Goal: Information Seeking & Learning: Learn about a topic

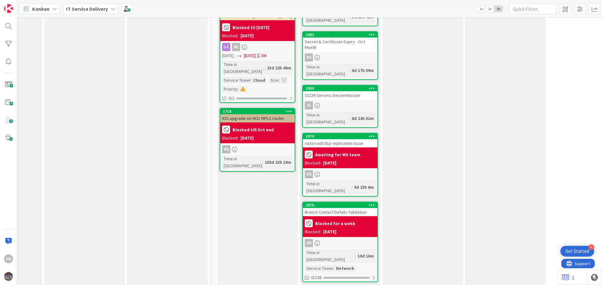
scroll to position [693, 226]
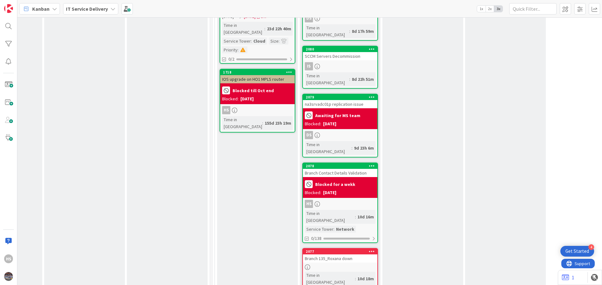
click at [332, 169] on div "Branch Contact Details Validation" at bounding box center [340, 173] width 74 height 8
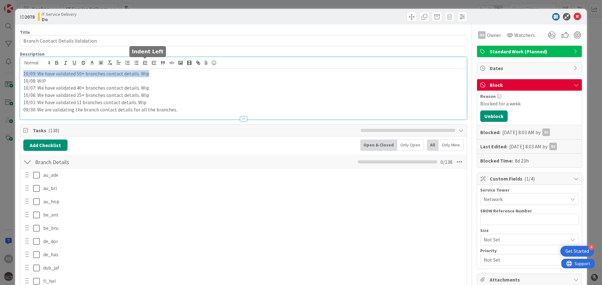
drag, startPoint x: 21, startPoint y: 65, endPoint x: 153, endPoint y: 73, distance: 131.8
click at [153, 73] on div "10/09: We have validated 50+ branches contact details. Wip 10/08: WIP 10/07: We…" at bounding box center [243, 94] width 447 height 50
click at [24, 73] on p "10/09: We have validated 50+ branches contact details. Wip" at bounding box center [243, 73] width 441 height 7
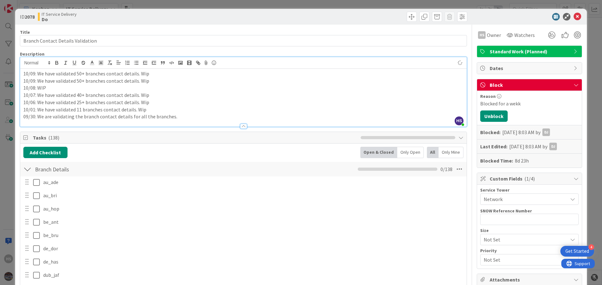
click at [34, 74] on p "10/09: We have validated 50+ branches contact details. Wip" at bounding box center [243, 73] width 441 height 7
click at [79, 73] on p "10/10: We have validated 50+ branches contact details. Wip" at bounding box center [243, 73] width 441 height 7
click at [574, 16] on icon at bounding box center [578, 17] width 8 height 8
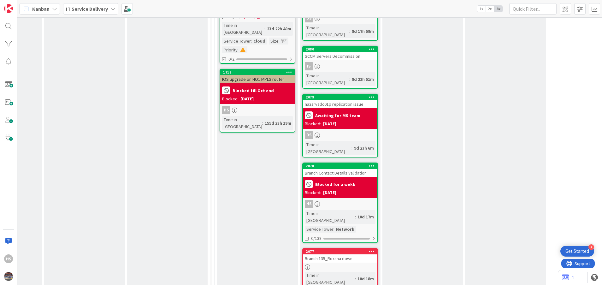
click at [343, 264] on div at bounding box center [340, 266] width 74 height 5
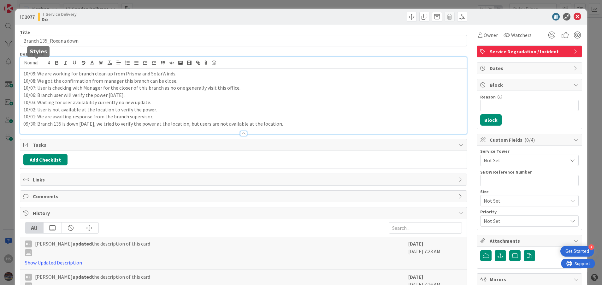
click at [25, 65] on div "10/09: We are working for branch clean up from Prisma and SolarWinds. 10/08: We…" at bounding box center [243, 95] width 447 height 77
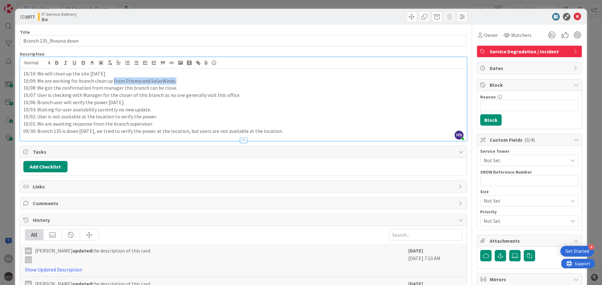
drag, startPoint x: 112, startPoint y: 81, endPoint x: 193, endPoint y: 83, distance: 81.7
click at [193, 83] on p "10/09: We are working for branch clean up from Prisma and SolarWinds." at bounding box center [243, 80] width 441 height 7
copy p "from Prisma and SolarWinds."
click at [107, 74] on p "10/10: We will clean up the site [DATE]" at bounding box center [243, 73] width 441 height 7
drag, startPoint x: 39, startPoint y: 74, endPoint x: 207, endPoint y: 74, distance: 168.2
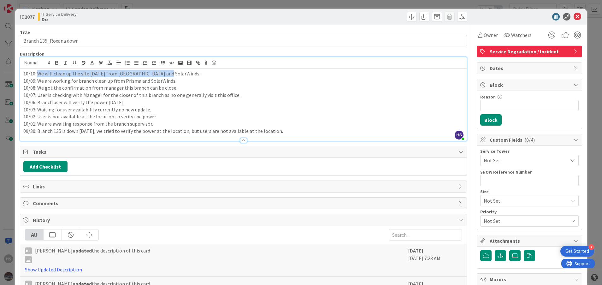
click at [207, 74] on p "10/10: We will clean up the site [DATE] from [GEOGRAPHIC_DATA] and SolarWinds." at bounding box center [243, 73] width 441 height 7
copy p "We will clean up the site [DATE] from [GEOGRAPHIC_DATA] and SolarWinds."
click at [101, 76] on p "10/10: We will clean up the site [DATE] from [GEOGRAPHIC_DATA] and SolarWinds." at bounding box center [243, 73] width 441 height 7
drag, startPoint x: 101, startPoint y: 74, endPoint x: 39, endPoint y: 74, distance: 61.9
click at [39, 74] on p "10/10: We will clean up the site [DATE] from [GEOGRAPHIC_DATA] and SolarWinds." at bounding box center [243, 73] width 441 height 7
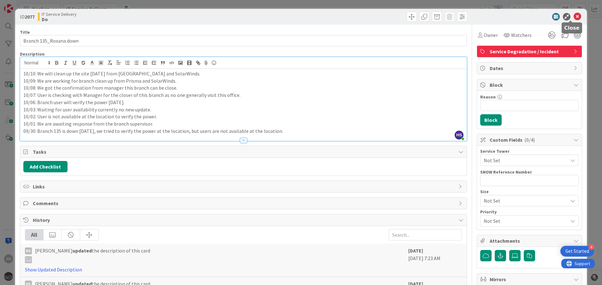
click at [574, 14] on icon at bounding box center [578, 17] width 8 height 8
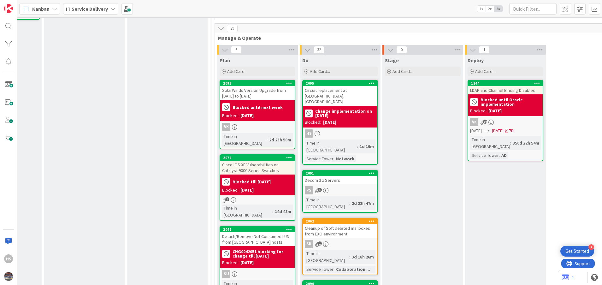
scroll to position [254, 226]
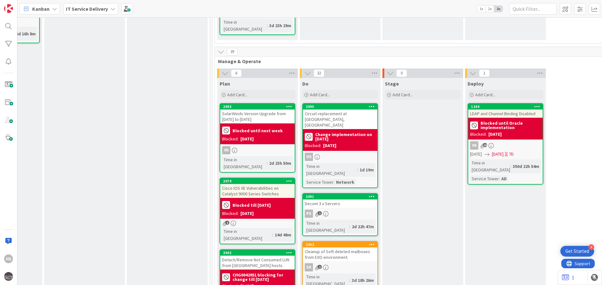
click at [344, 130] on div "2095 Circuit replacement at branch 160, Benicia Change implementation on [DATE]…" at bounding box center [340, 145] width 76 height 85
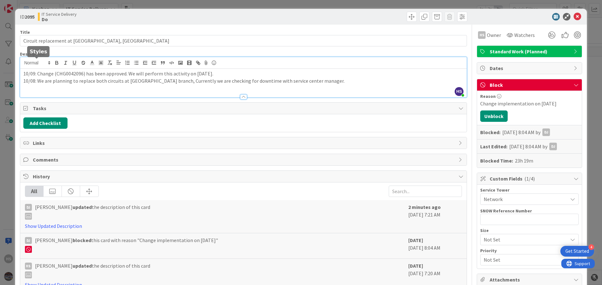
click at [22, 66] on div "HS [PERSON_NAME] just joined 10/09: Change (CHG0042096) has been approved. We w…" at bounding box center [243, 77] width 447 height 40
click at [21, 75] on div "10/09: Change (CHG0042096) has been approved. We will perform this activity on …" at bounding box center [243, 83] width 447 height 28
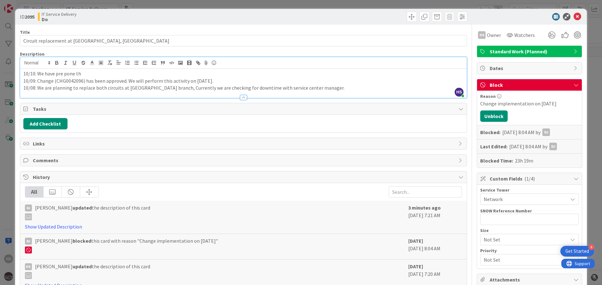
click at [70, 77] on p "10/09: Change (CHG0042096) has been approved. We will perform this activity on …" at bounding box center [243, 80] width 441 height 7
click at [85, 69] on div "10/10: We have prepone th 10/09: Change (CHG0042096) has been approved. We will…" at bounding box center [243, 83] width 447 height 29
click at [91, 73] on p "10/10: We have preponed the" at bounding box center [243, 73] width 441 height 7
drag, startPoint x: 45, startPoint y: 74, endPoint x: 146, endPoint y: 68, distance: 101.5
click at [146, 68] on div "HS [PERSON_NAME] just joined 10/10: We have preponed the activity as discussed …" at bounding box center [243, 77] width 447 height 41
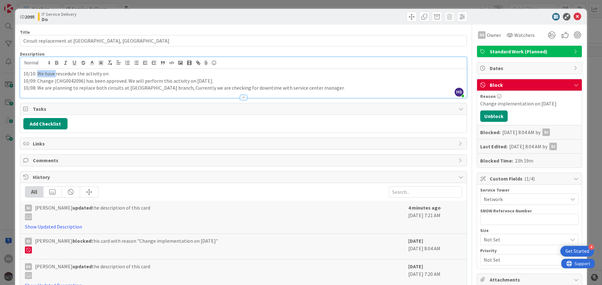
drag, startPoint x: 56, startPoint y: 75, endPoint x: 37, endPoint y: 74, distance: 19.6
click at [37, 74] on p "10/10: We have rescedule the activity on" at bounding box center [243, 73] width 441 height 7
click at [83, 73] on p "10/10: Activity is reschedule the activity on" at bounding box center [243, 73] width 441 height 7
drag, startPoint x: 83, startPoint y: 73, endPoint x: 106, endPoint y: 76, distance: 23.3
click at [106, 76] on p "10/10: Activity is reschedule the activity on" at bounding box center [243, 73] width 441 height 7
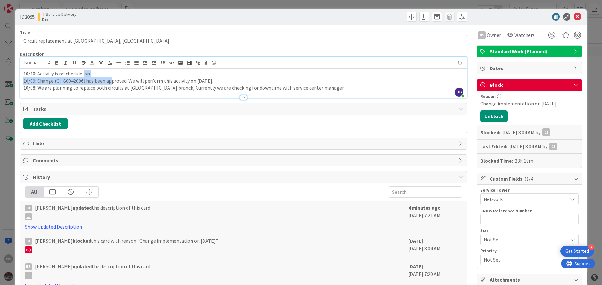
drag, startPoint x: 84, startPoint y: 74, endPoint x: 111, endPoint y: 78, distance: 28.1
click at [111, 78] on div "10/10: Activity is reschedule on 10/09: Change (CHG0042096) has been approved. …" at bounding box center [243, 83] width 447 height 29
click at [100, 76] on p "10/10: Activity is reschedule on" at bounding box center [243, 73] width 441 height 7
click at [134, 78] on p "10/09: Change (CHG0042096) has been approved. We will perform this activity on …" at bounding box center [243, 80] width 441 height 7
click at [116, 77] on p "10/09: Change (CHG0042096) has been approved. We will perform this activity on …" at bounding box center [243, 80] width 441 height 7
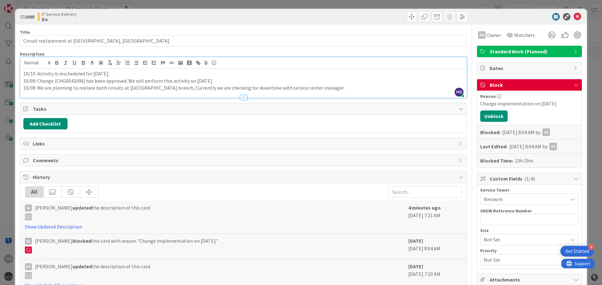
click at [109, 75] on p "10/10: Activity is rescheduled for [DATE]." at bounding box center [243, 73] width 441 height 7
click at [574, 19] on icon at bounding box center [578, 17] width 8 height 8
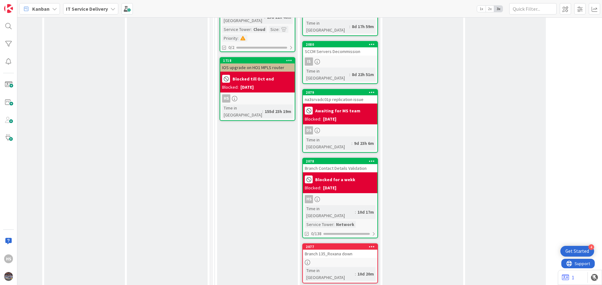
scroll to position [724, 226]
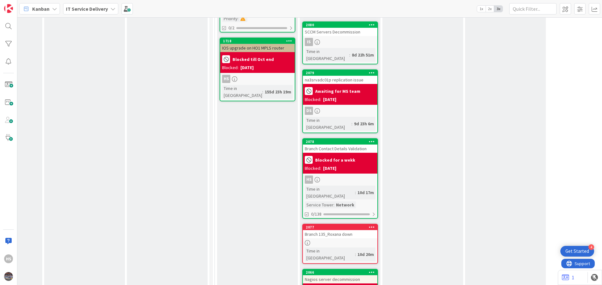
click at [334, 145] on div "Branch Contact Details Validation" at bounding box center [340, 149] width 74 height 8
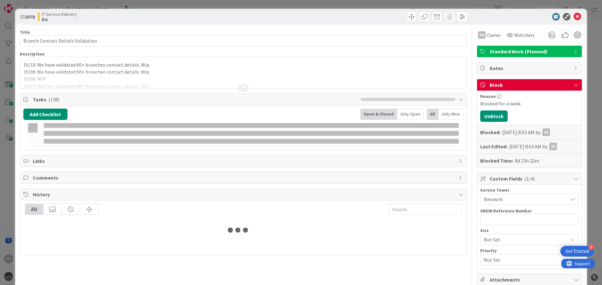
click at [574, 16] on icon at bounding box center [578, 17] width 8 height 8
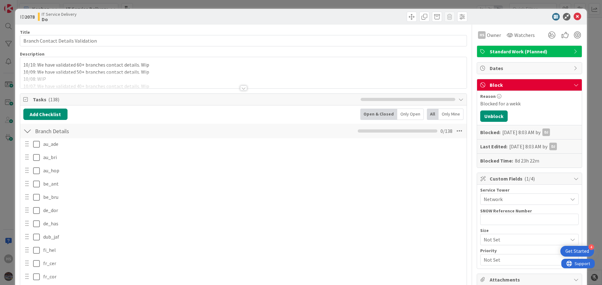
click at [574, 17] on icon at bounding box center [578, 17] width 8 height 8
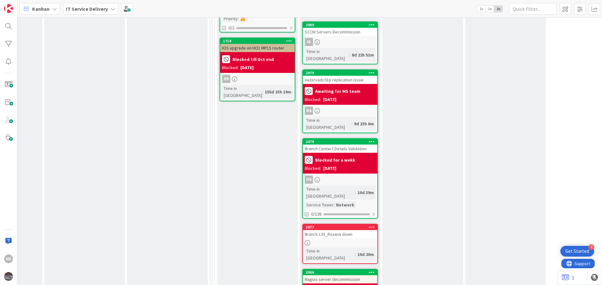
click at [341, 224] on div "2077 Branch 135_Roxana down Time in [GEOGRAPHIC_DATA] : 10d 20m" at bounding box center [340, 244] width 76 height 40
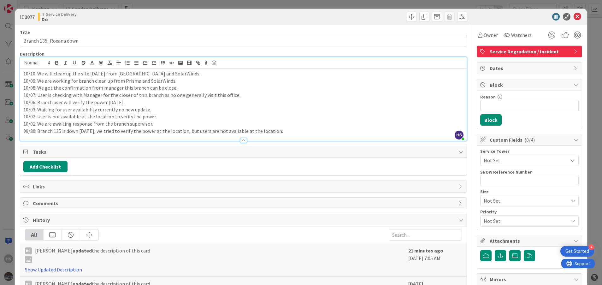
click at [44, 67] on div "HS [PERSON_NAME] just joined 10/10: We will clean up the site [DATE] from Prism…" at bounding box center [243, 99] width 447 height 84
drag, startPoint x: 45, startPoint y: 71, endPoint x: 163, endPoint y: 72, distance: 118.4
click at [163, 72] on p "10/10: We will clean up the site [DATE] from [GEOGRAPHIC_DATA] and SolarWinds." at bounding box center [243, 73] width 441 height 7
click at [214, 88] on p "10/08: We got the confirmation from manager this branch can be close." at bounding box center [243, 87] width 441 height 7
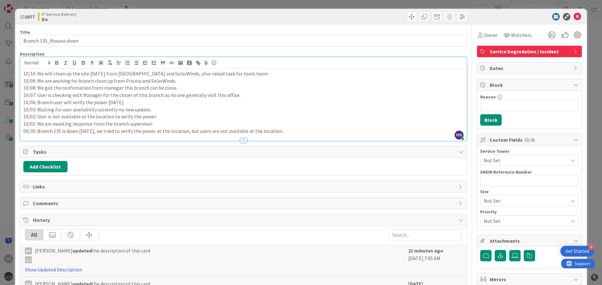
click at [230, 72] on p "10/10: We will clean up the site [DATE] from [GEOGRAPHIC_DATA] and SolarWinds, …" at bounding box center [243, 73] width 441 height 7
drag, startPoint x: 161, startPoint y: 74, endPoint x: 225, endPoint y: 75, distance: 64.4
click at [225, 75] on p "10/10: We will clean up the site [DATE] from [GEOGRAPHIC_DATA] and SolarWinds, …" at bounding box center [243, 73] width 441 height 7
click at [197, 83] on p "10/09: We are working for branch clean up from Prisma and SolarWinds." at bounding box center [243, 80] width 441 height 7
click at [162, 75] on p "10/10: We will clean up the site [DATE] from [GEOGRAPHIC_DATA] and SolarWinds." at bounding box center [243, 73] width 441 height 7
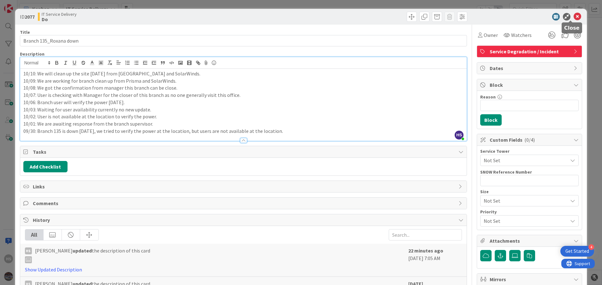
click at [574, 19] on icon at bounding box center [578, 17] width 8 height 8
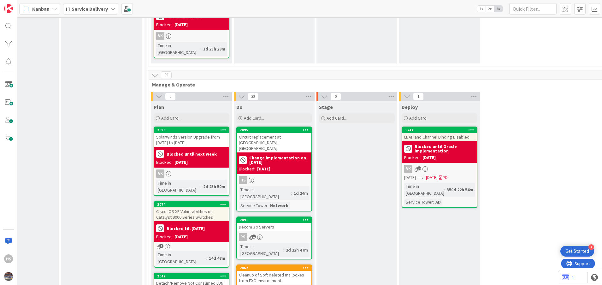
scroll to position [309, 292]
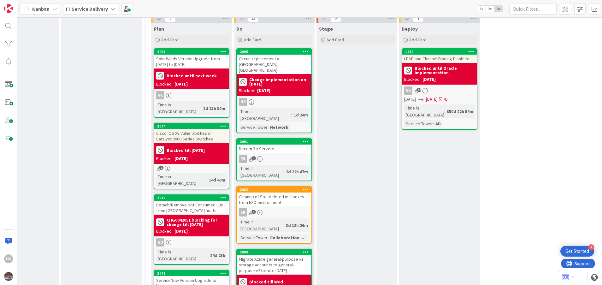
click at [279, 55] on div "Circuit replacement at [GEOGRAPHIC_DATA], [GEOGRAPHIC_DATA]" at bounding box center [274, 65] width 74 height 20
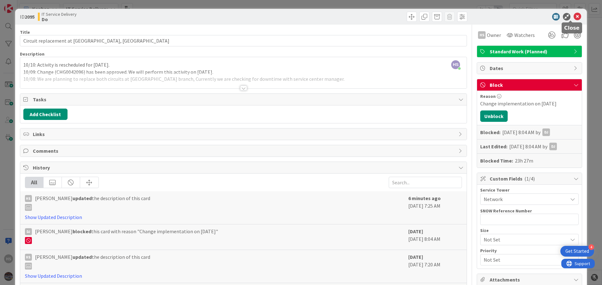
click at [574, 19] on icon at bounding box center [578, 17] width 8 height 8
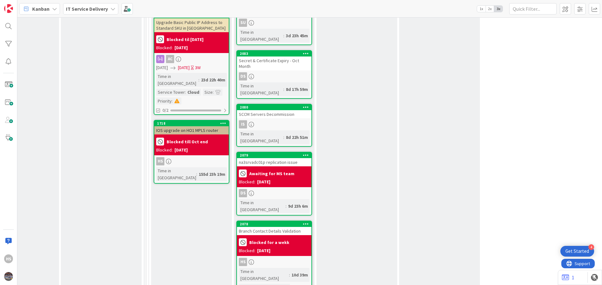
scroll to position [657, 292]
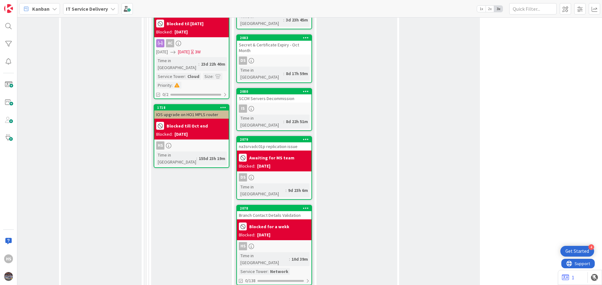
click at [273, 211] on div "Branch Contact Details Validation" at bounding box center [274, 215] width 74 height 8
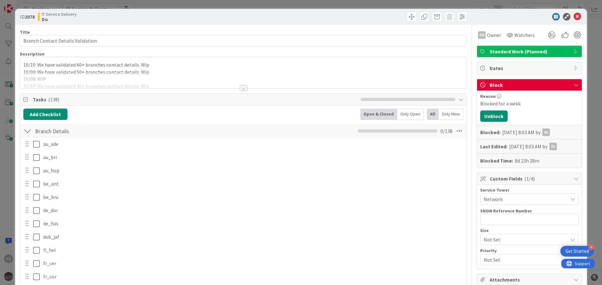
click at [574, 17] on icon at bounding box center [578, 17] width 8 height 8
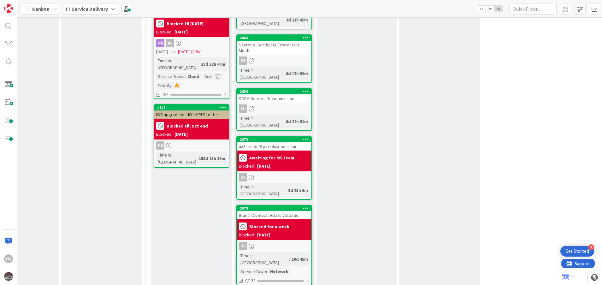
click at [572, 17] on div "10 Backlog Add Card... 2070 Norway System(s) Plan Time in [GEOGRAPHIC_DATA] : 1…" at bounding box center [309, 151] width 585 height 268
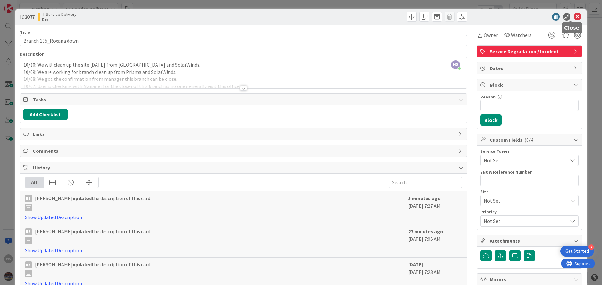
click at [574, 18] on icon at bounding box center [578, 17] width 8 height 8
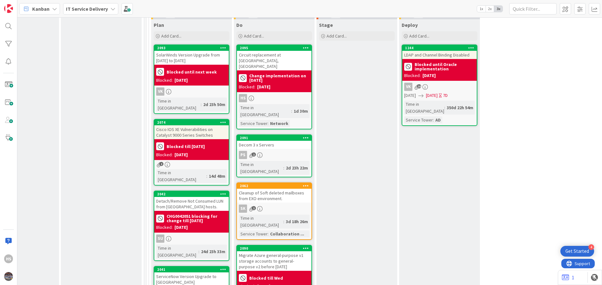
scroll to position [0, 292]
